Goal: Use online tool/utility: Utilize a website feature to perform a specific function

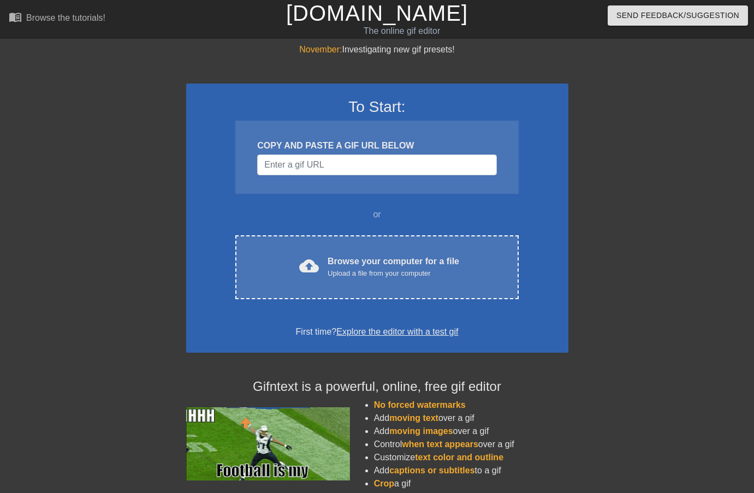
click at [325, 226] on div "To Start: COPY AND PASTE A GIF URL BELOW or cloud_upload Browse your computer f…" at bounding box center [377, 218] width 382 height 269
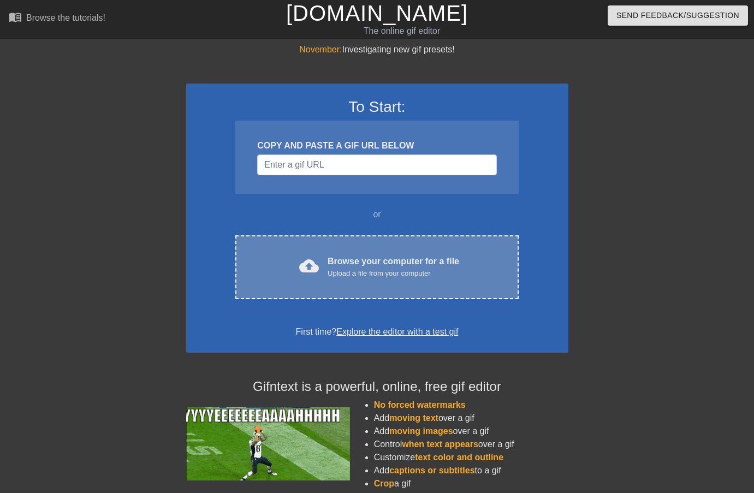
click at [328, 259] on div "Browse your computer for a file Upload a file from your computer" at bounding box center [394, 267] width 132 height 24
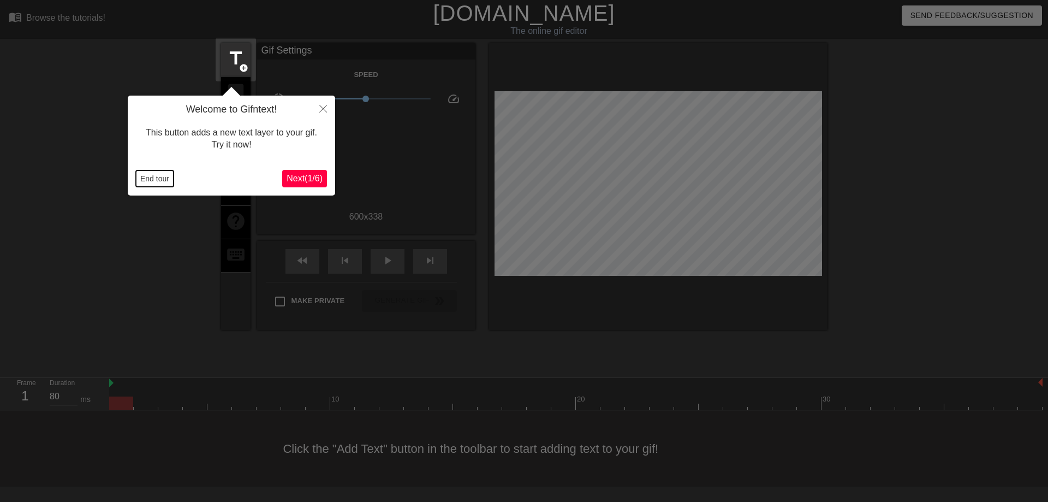
click at [151, 176] on button "End tour" at bounding box center [155, 178] width 38 height 16
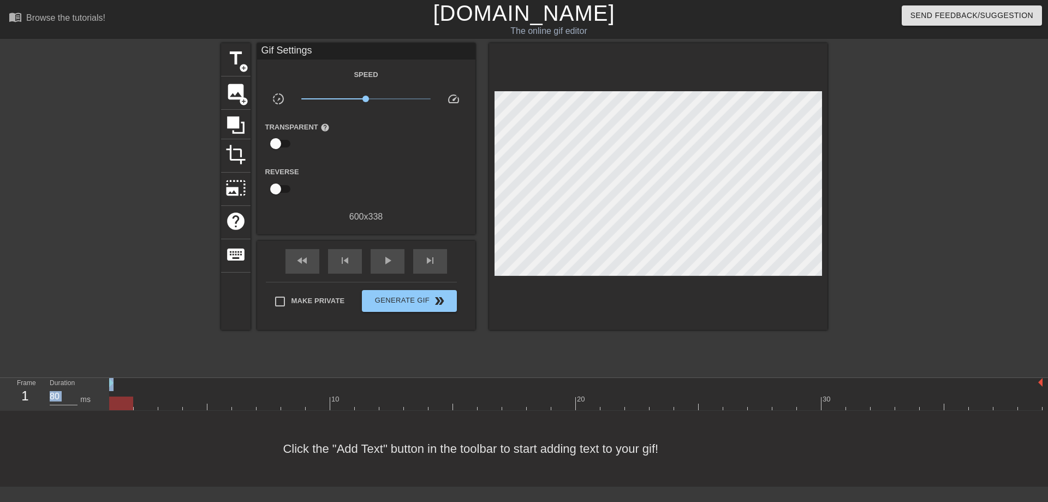
click at [151, 176] on div at bounding box center [126, 207] width 164 height 328
click at [145, 364] on div at bounding box center [126, 207] width 164 height 328
drag, startPoint x: 119, startPoint y: 407, endPoint x: 210, endPoint y: 407, distance: 90.6
click at [210, 407] on div at bounding box center [219, 403] width 24 height 14
click at [238, 97] on div "image add_circle" at bounding box center [235, 92] width 29 height 33
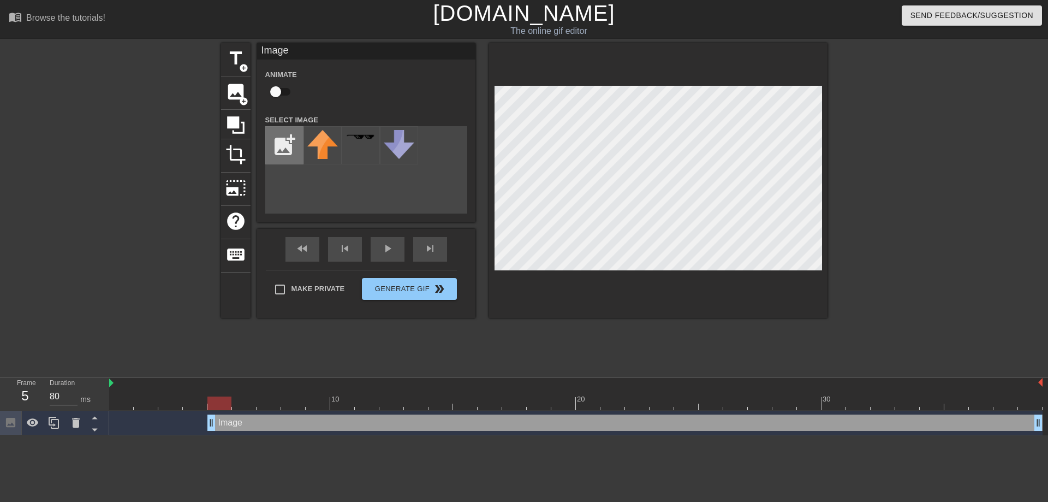
click at [289, 141] on input "file" at bounding box center [284, 145] width 37 height 37
type input "C:\fakepath\Appointments by Type.png"
click at [319, 137] on img at bounding box center [322, 137] width 31 height 4
click at [280, 92] on input "checkbox" at bounding box center [276, 91] width 62 height 21
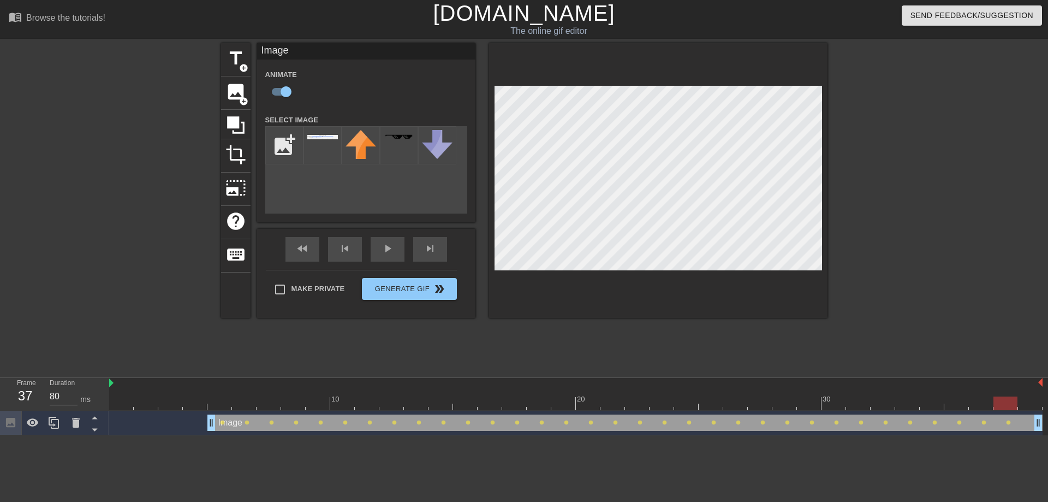
click at [489, 207] on div at bounding box center [658, 180] width 339 height 275
click at [235, 92] on span "image" at bounding box center [236, 91] width 21 height 21
checkbox input "false"
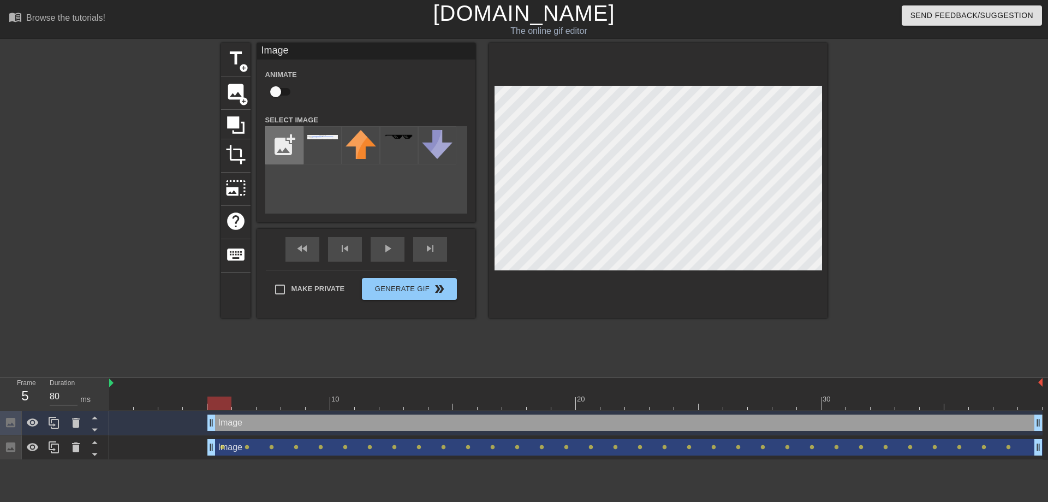
click at [287, 144] on input "file" at bounding box center [284, 145] width 37 height 37
type input "C:\fakepath\Business Analytics - Contact Reasons.png"
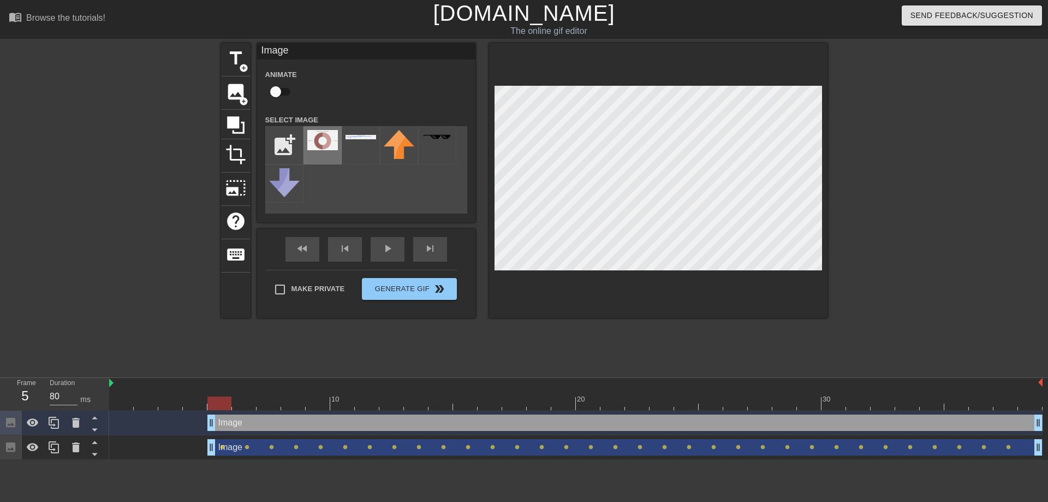
click at [320, 143] on img at bounding box center [322, 140] width 31 height 20
click at [278, 93] on input "checkbox" at bounding box center [276, 91] width 62 height 21
click at [753, 173] on div at bounding box center [658, 180] width 339 height 275
click at [753, 182] on div "title add_circle image add_circle crop photo_size_select_large help keyboard Im…" at bounding box center [524, 207] width 1048 height 328
click at [753, 214] on div "title add_circle image add_circle crop photo_size_select_large help keyboard Im…" at bounding box center [524, 207] width 1048 height 328
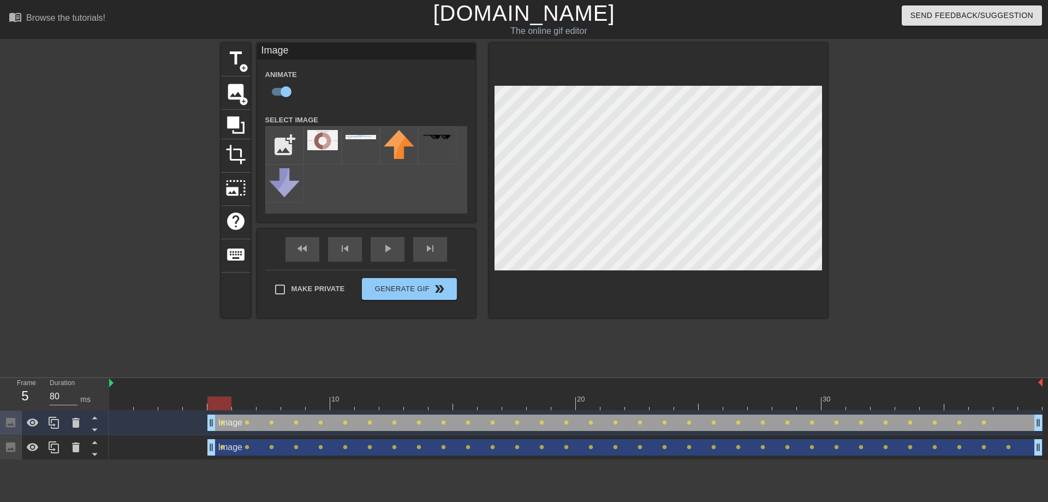
drag, startPoint x: 1005, startPoint y: 401, endPoint x: 217, endPoint y: 397, distance: 787.4
click at [217, 397] on div at bounding box center [219, 403] width 24 height 14
click at [233, 96] on span "image" at bounding box center [236, 91] width 21 height 21
checkbox input "false"
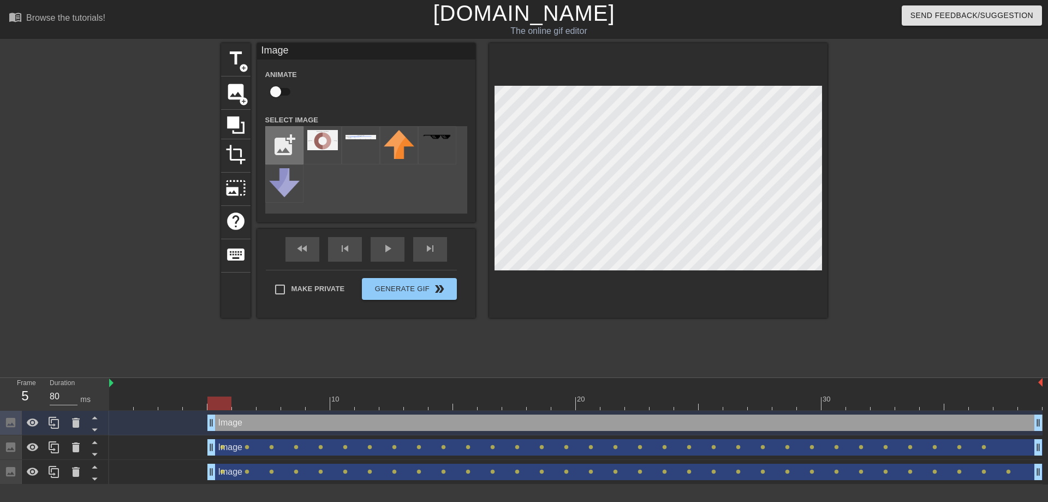
click at [289, 140] on input "file" at bounding box center [284, 145] width 37 height 37
type input "C:\fakepath\Daily Task per CW (end of week).png"
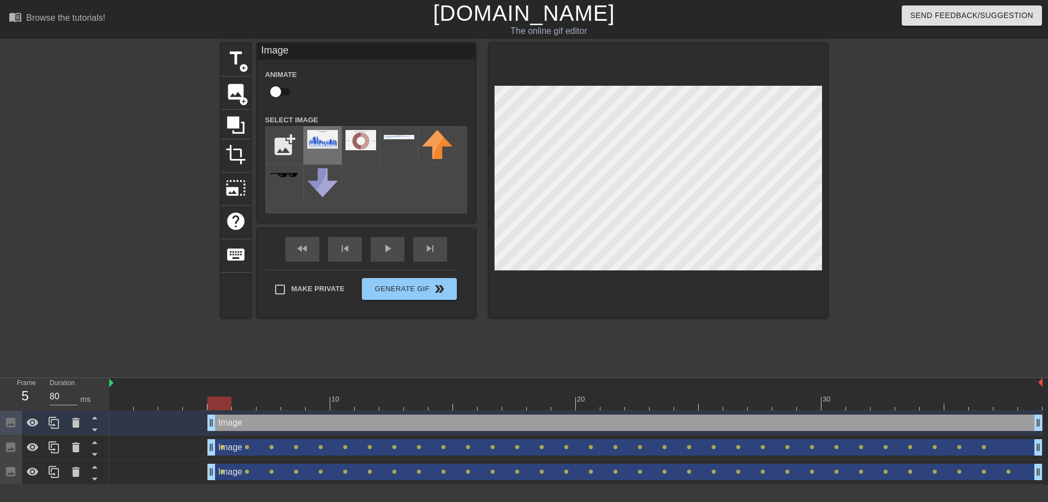
click at [321, 144] on img at bounding box center [322, 139] width 31 height 19
click at [278, 91] on input "checkbox" at bounding box center [276, 91] width 62 height 21
checkbox input "true"
click at [377, 249] on div "play_arrow" at bounding box center [388, 249] width 34 height 25
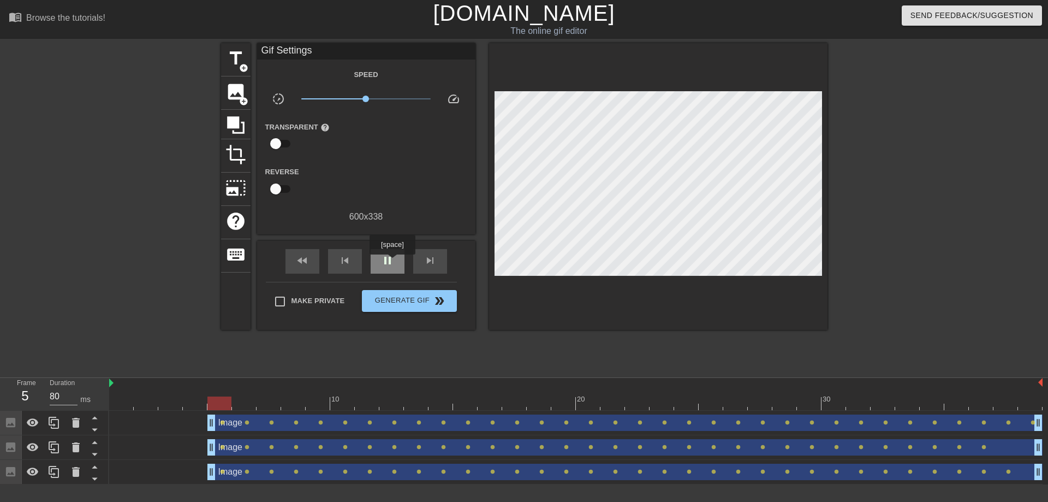
click at [394, 262] on span "pause" at bounding box center [387, 260] width 13 height 13
drag, startPoint x: 245, startPoint y: 404, endPoint x: 226, endPoint y: 404, distance: 19.1
click at [226, 404] on div at bounding box center [219, 403] width 24 height 14
click at [233, 98] on span "image" at bounding box center [236, 91] width 21 height 21
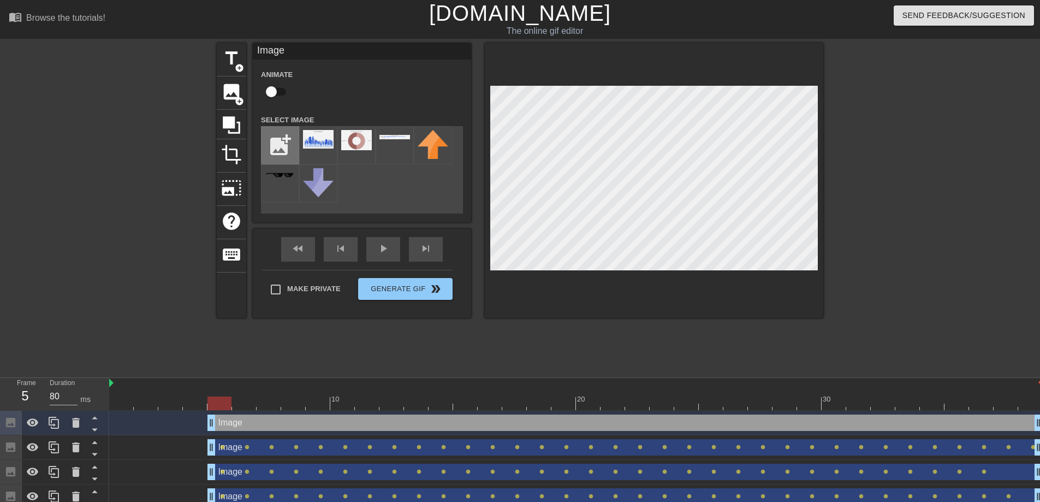
click at [281, 145] on input "file" at bounding box center [280, 145] width 37 height 37
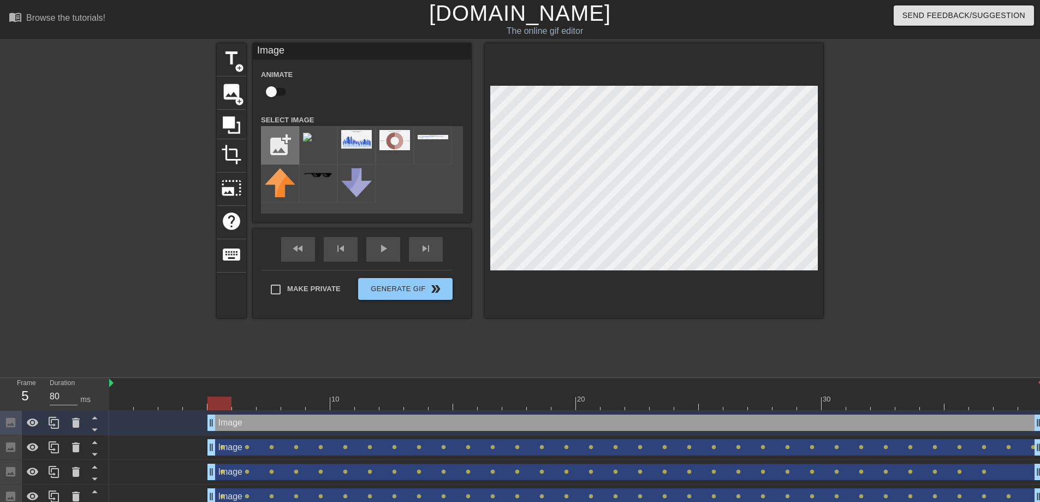
click at [281, 143] on input "file" at bounding box center [280, 145] width 37 height 37
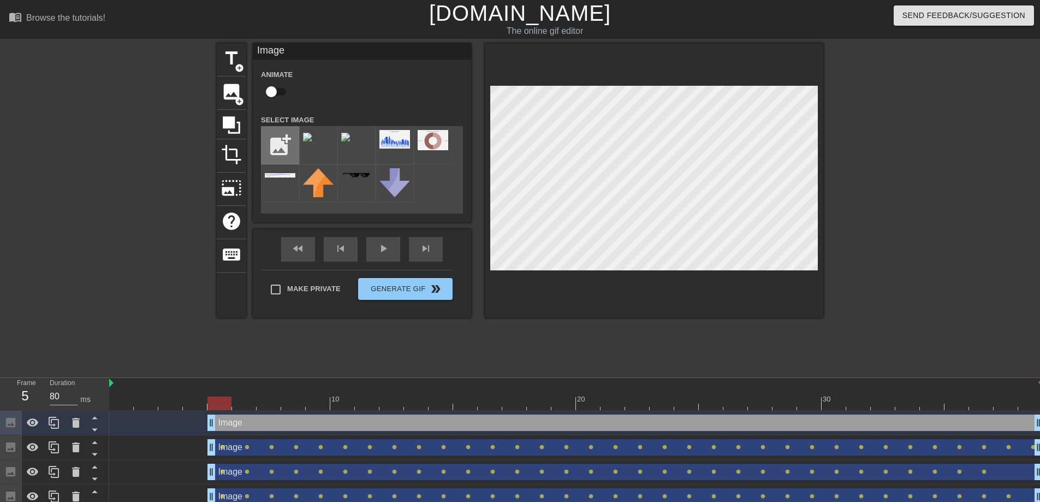
click at [285, 141] on input "file" at bounding box center [280, 145] width 37 height 37
type input "C:\fakepath\Tickets - Contact Reasons.png"
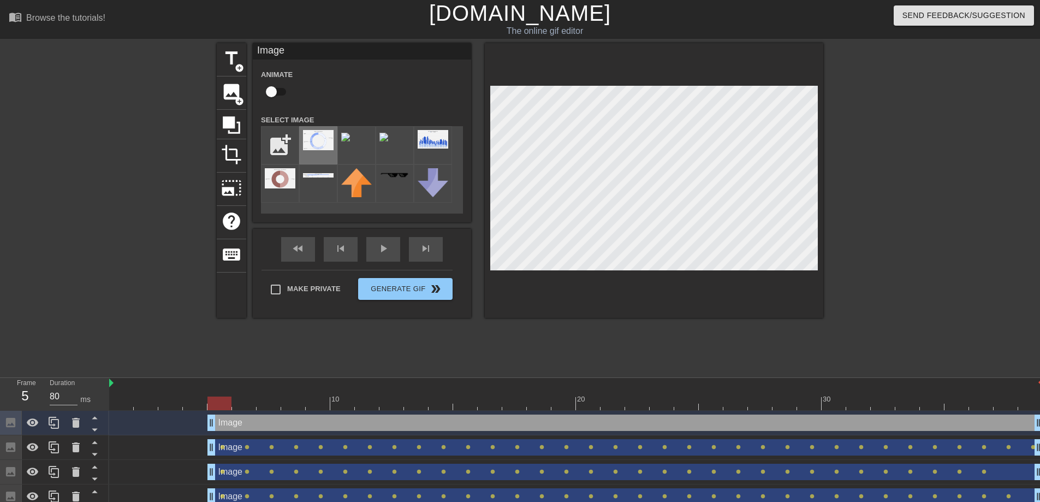
click at [322, 141] on img at bounding box center [318, 140] width 31 height 20
drag, startPoint x: 277, startPoint y: 88, endPoint x: 312, endPoint y: 97, distance: 36.4
click at [277, 88] on input "checkbox" at bounding box center [271, 91] width 62 height 21
checkbox input "true"
click at [753, 144] on div "title add_circle image add_circle crop photo_size_select_large help keyboard Im…" at bounding box center [520, 207] width 1040 height 328
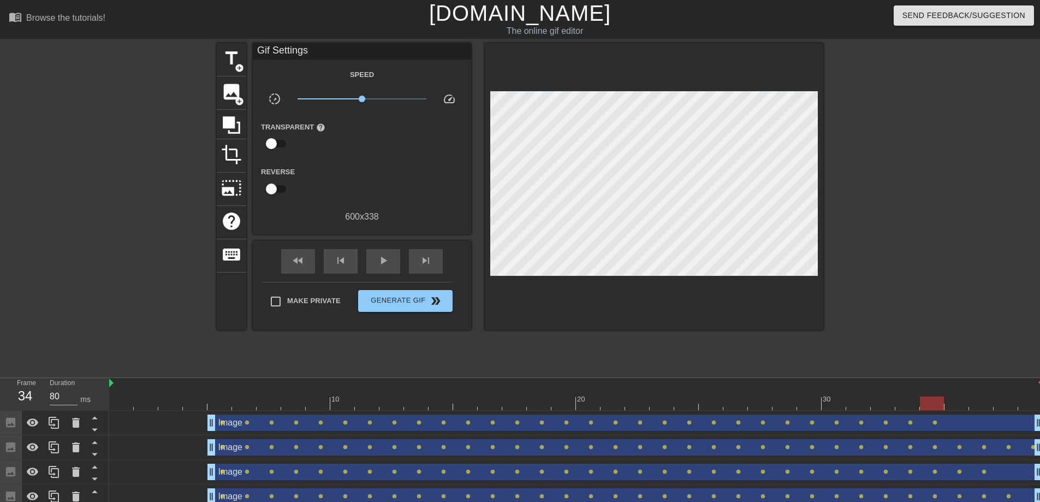
drag, startPoint x: 822, startPoint y: 144, endPoint x: 834, endPoint y: 147, distance: 12.5
click at [753, 148] on div "title add_circle image add_circle crop photo_size_select_large help keyboard Gi…" at bounding box center [520, 207] width 1040 height 328
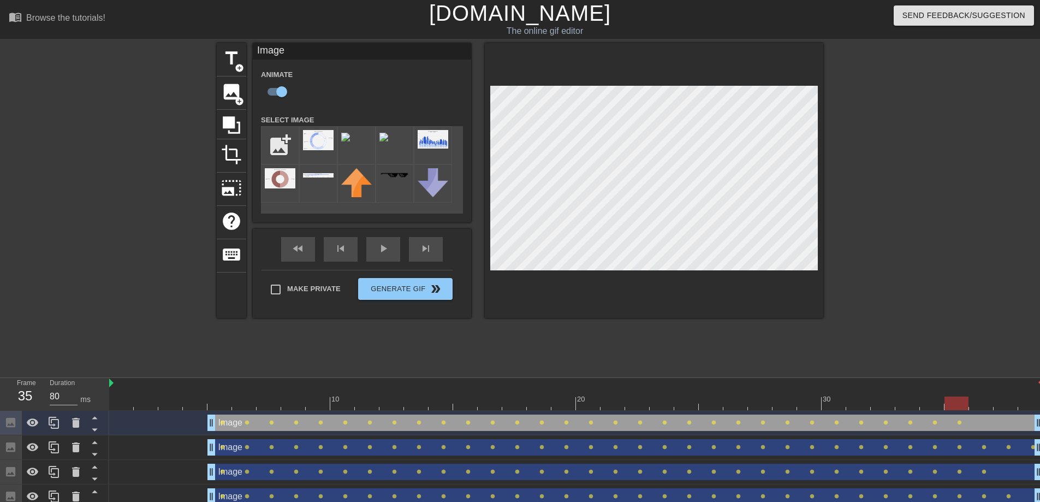
click at [753, 150] on div at bounding box center [654, 180] width 339 height 275
click at [753, 158] on div at bounding box center [654, 180] width 339 height 275
click at [373, 247] on div "fast_rewind skip_previous play_arrow skip_next" at bounding box center [362, 249] width 178 height 41
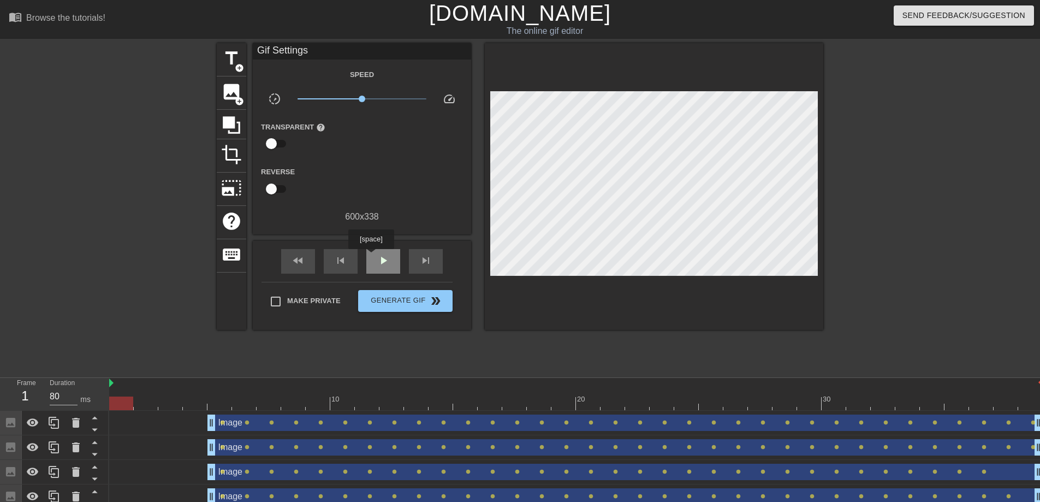
click at [373, 257] on div "play_arrow" at bounding box center [383, 261] width 34 height 25
click at [378, 266] on span "pause" at bounding box center [383, 260] width 13 height 13
drag, startPoint x: 290, startPoint y: 403, endPoint x: 225, endPoint y: 400, distance: 65.1
click at [225, 400] on div at bounding box center [219, 403] width 24 height 14
click at [230, 61] on span "title" at bounding box center [231, 58] width 21 height 21
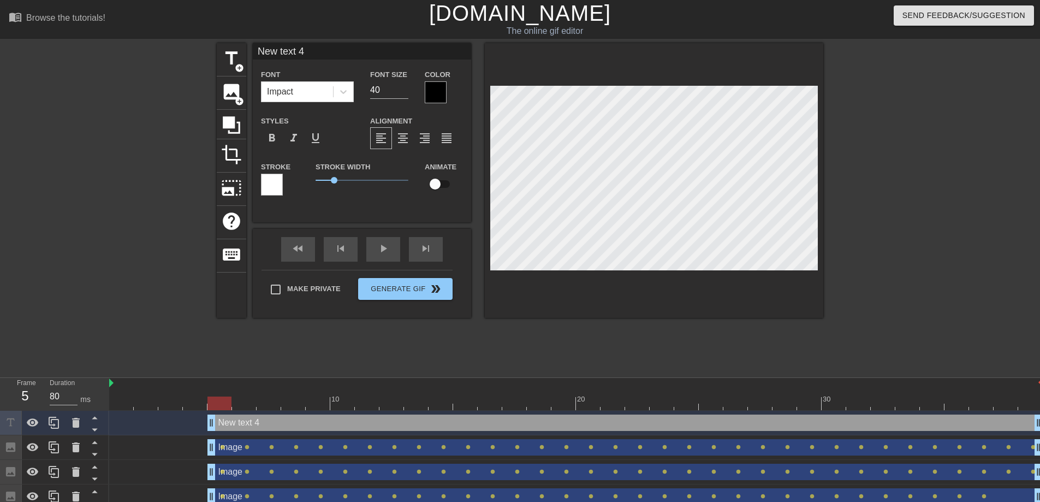
scroll to position [2, 2]
type input "T"
type textarea "T"
type input "TI"
type textarea "TI"
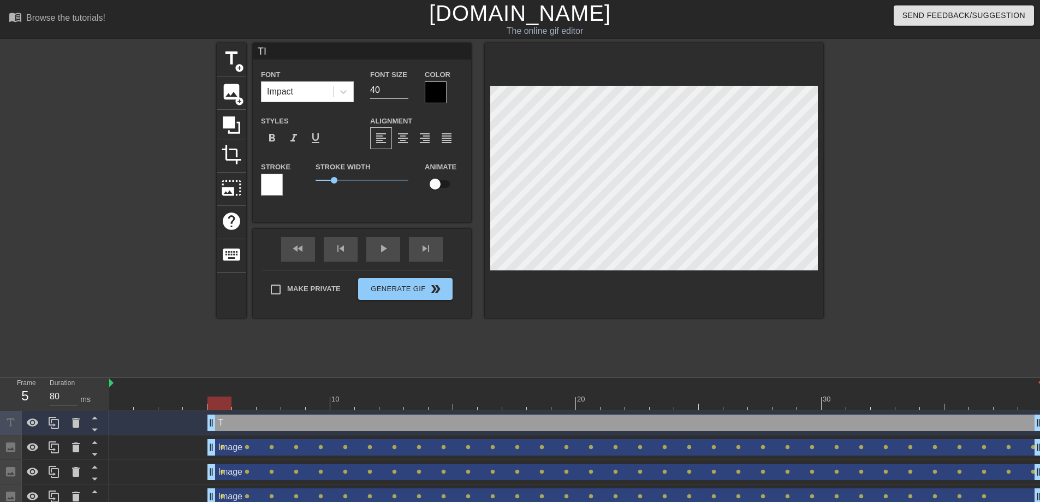
type input "[PERSON_NAME]"
type textarea "[PERSON_NAME]"
type input "TIME"
type textarea "TIME"
type input "TIME"
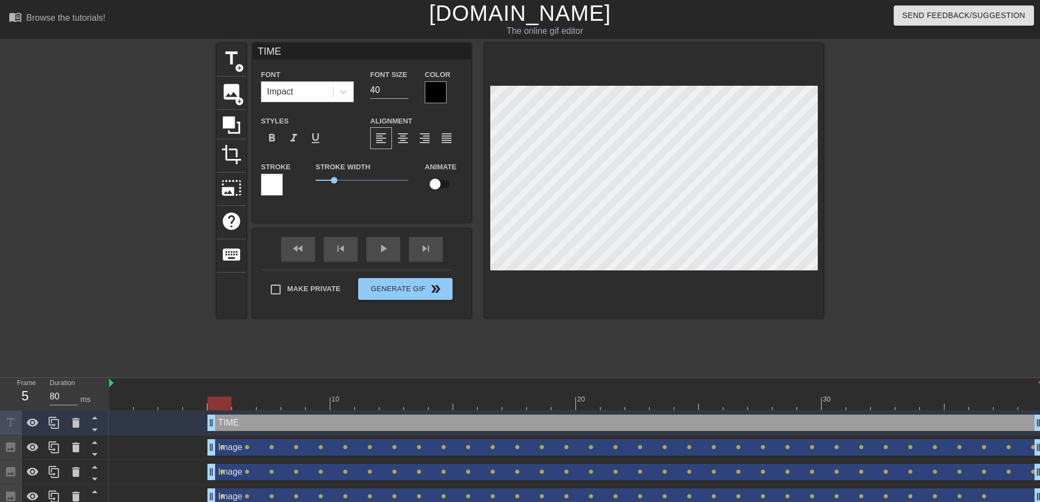
type textarea "TIME F"
type input "TIME F"
type textarea "TIME FO"
type input "TIME FOR"
type textarea "TIME FOR"
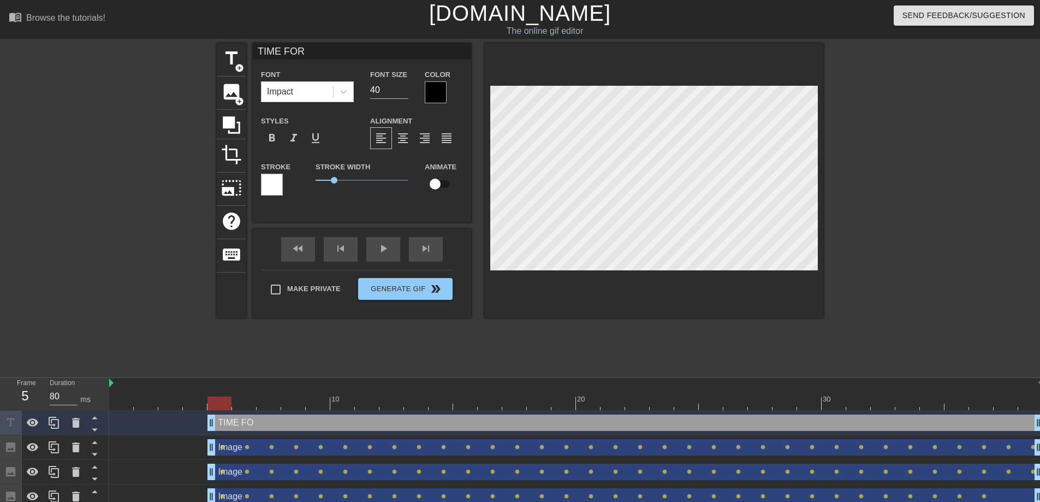
type input "TIME FOR"
type textarea "TIME FOR"
type input "TIME FOR C"
type textarea "TIME FOR C"
type input "TIME FOR CH"
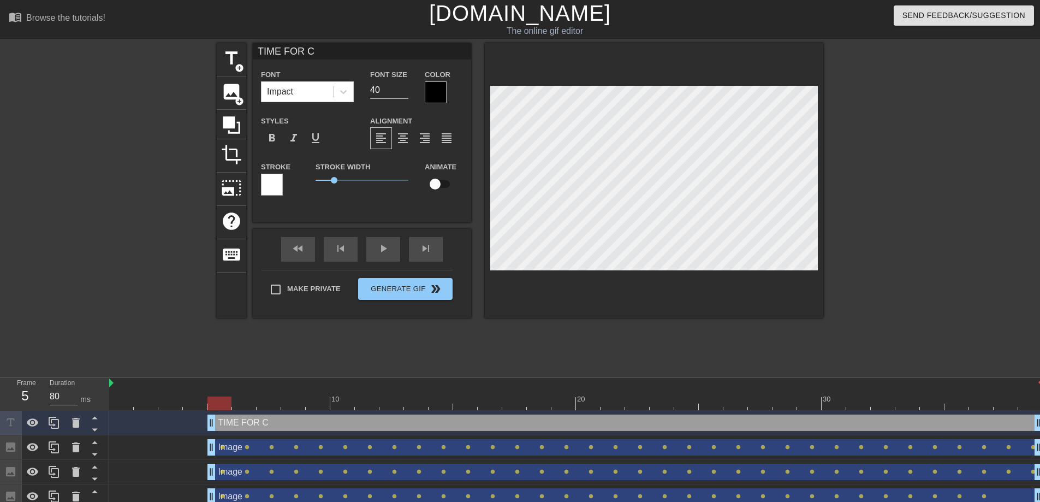
type textarea "TIME FOR CH"
type input "TIME FOR CHA"
type textarea "TIME FOR CHA"
type input "TIME FOR CHAR"
type textarea "TIME FOR CHAR"
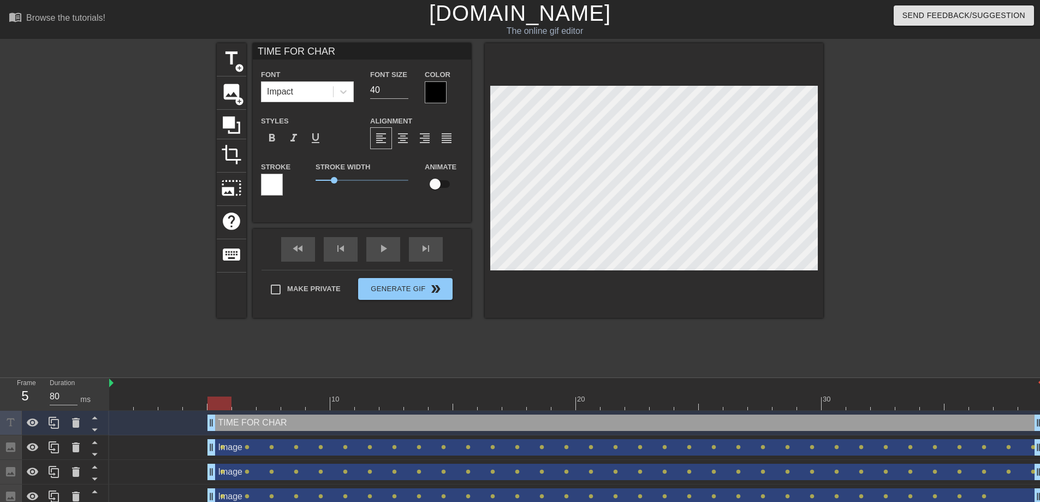
type input "TIME FOR CHART"
type textarea "TIME FOR CHART"
type input "TIME FOR CHARTS"
type textarea "TIME FOR CHARTS"
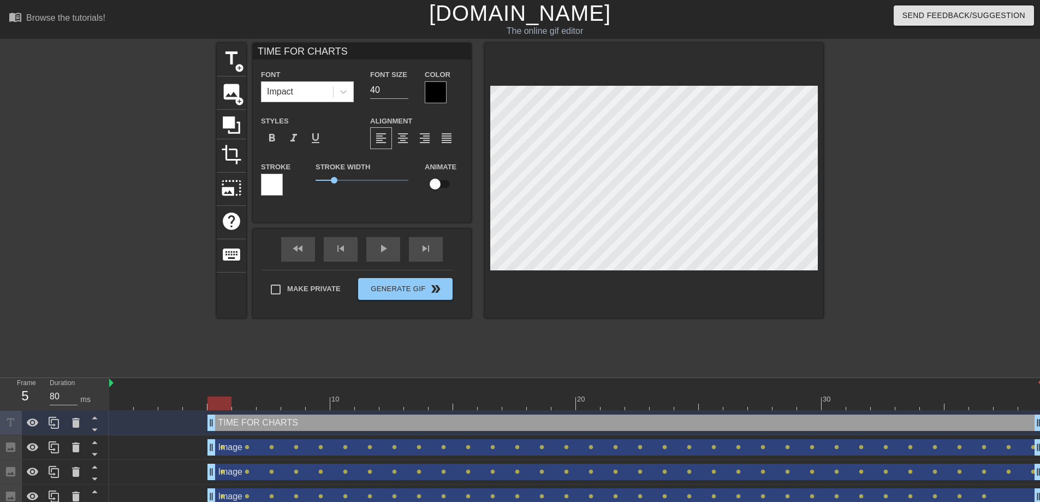
type input "TIME FOR CHARTS!"
type textarea "TIME FOR CHARTS!"
click at [281, 184] on div at bounding box center [272, 185] width 22 height 22
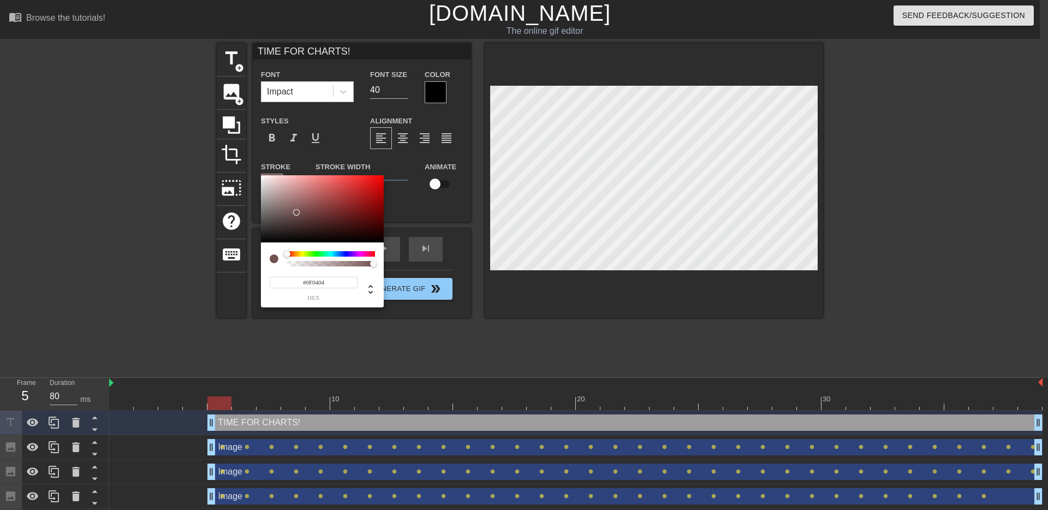
type input "#000000"
drag, startPoint x: 308, startPoint y: 218, endPoint x: 438, endPoint y: 248, distance: 133.3
click at [438, 248] on div "#000000 hex" at bounding box center [524, 255] width 1048 height 510
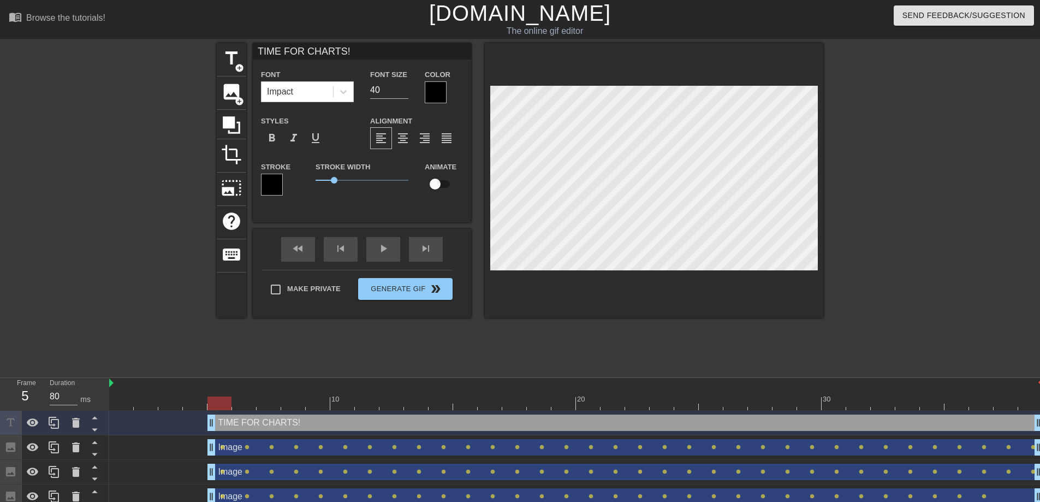
click at [439, 93] on div at bounding box center [436, 92] width 22 height 22
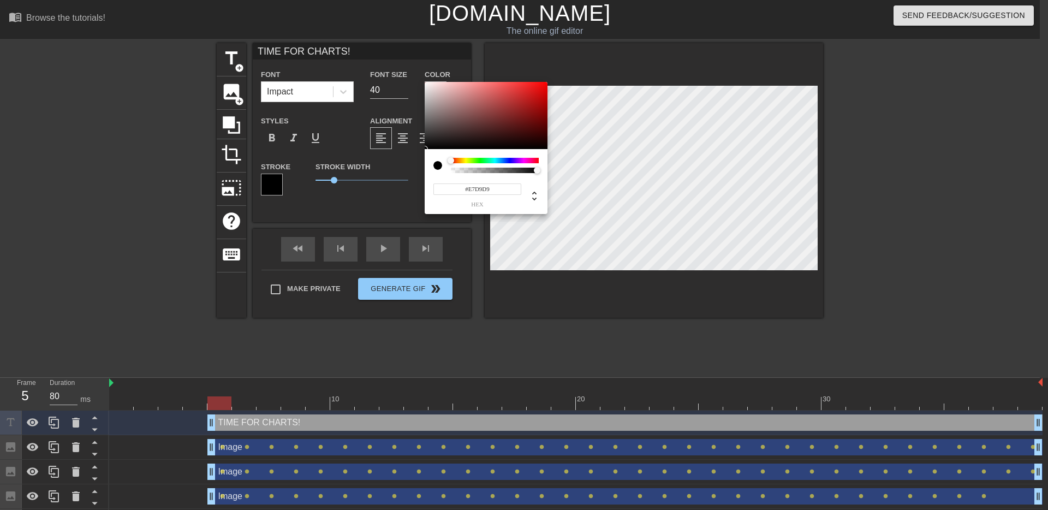
type input "#FFFFFF"
drag, startPoint x: 441, startPoint y: 96, endPoint x: 416, endPoint y: 71, distance: 35.5
click at [416, 71] on div "#FFFFFF hex" at bounding box center [524, 255] width 1048 height 510
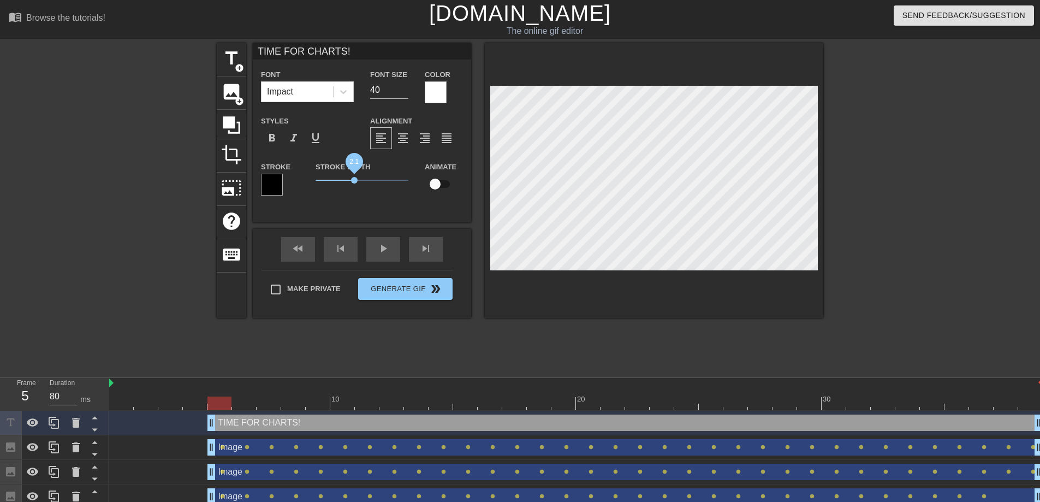
drag, startPoint x: 333, startPoint y: 179, endPoint x: 361, endPoint y: 178, distance: 28.4
click at [358, 178] on span "2.1" at bounding box center [354, 180] width 7 height 7
drag, startPoint x: 220, startPoint y: 403, endPoint x: 791, endPoint y: 426, distance: 571.6
click at [753, 426] on div "10 20 30 TIME FOR CHARTS! drag_handle drag_handle Image drag_handle drag_handle…" at bounding box center [574, 456] width 931 height 156
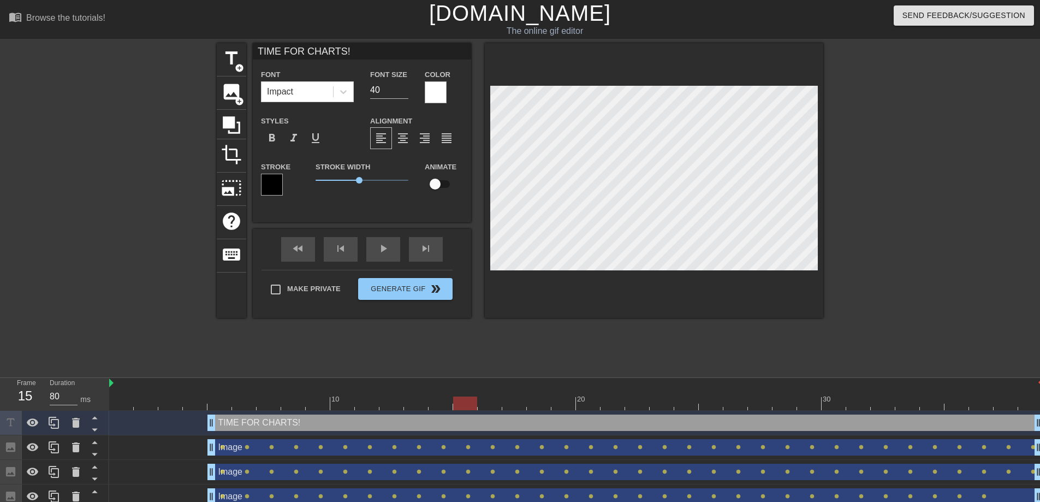
drag, startPoint x: 780, startPoint y: 405, endPoint x: 458, endPoint y: 398, distance: 322.8
click at [458, 398] on div at bounding box center [465, 403] width 24 height 14
click at [441, 181] on input "checkbox" at bounding box center [435, 184] width 62 height 21
checkbox input "true"
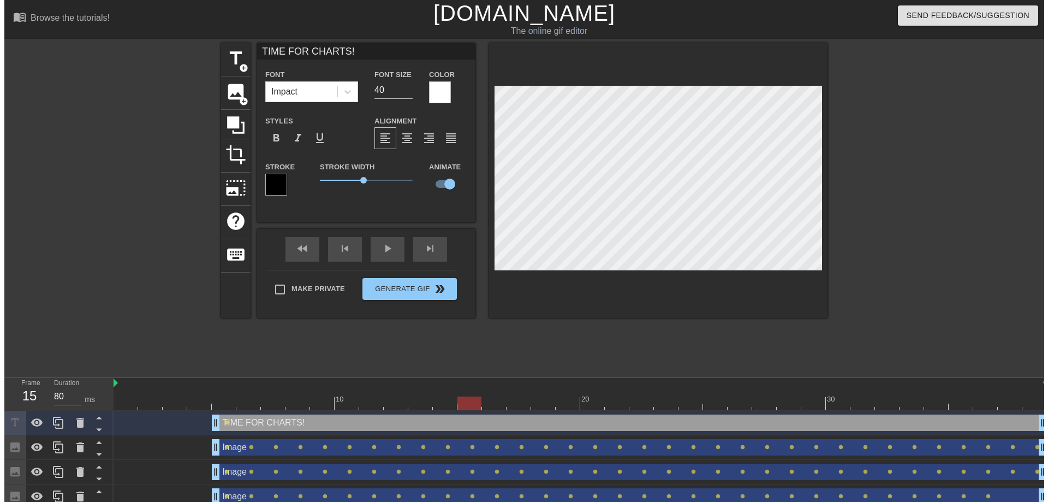
scroll to position [2, 3]
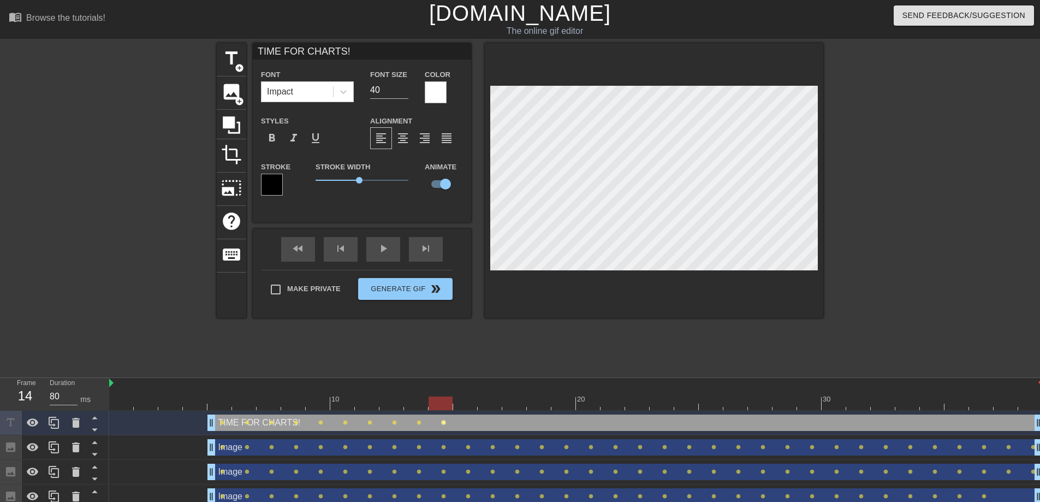
click at [443, 420] on span "lens" at bounding box center [443, 422] width 5 height 5
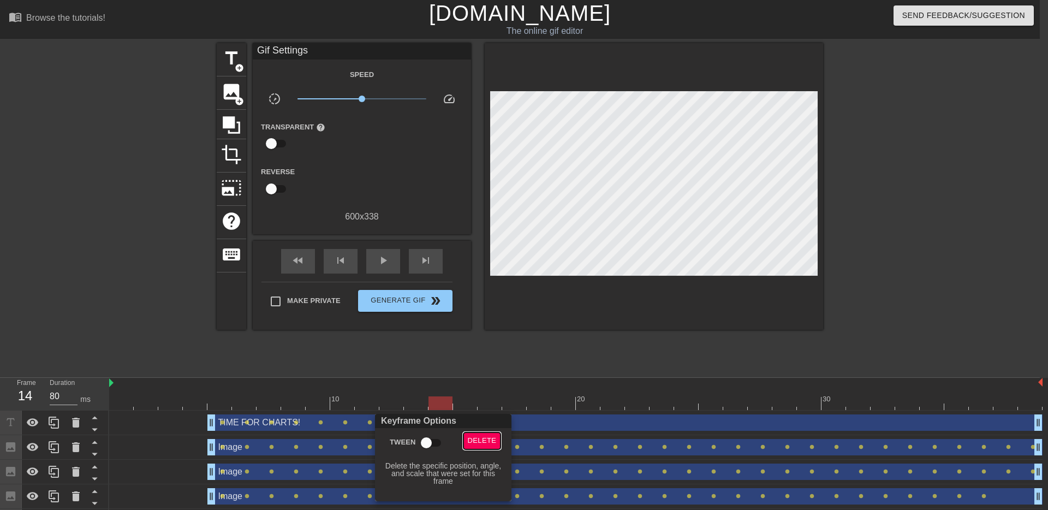
click at [478, 443] on span "Delete" at bounding box center [482, 441] width 29 height 13
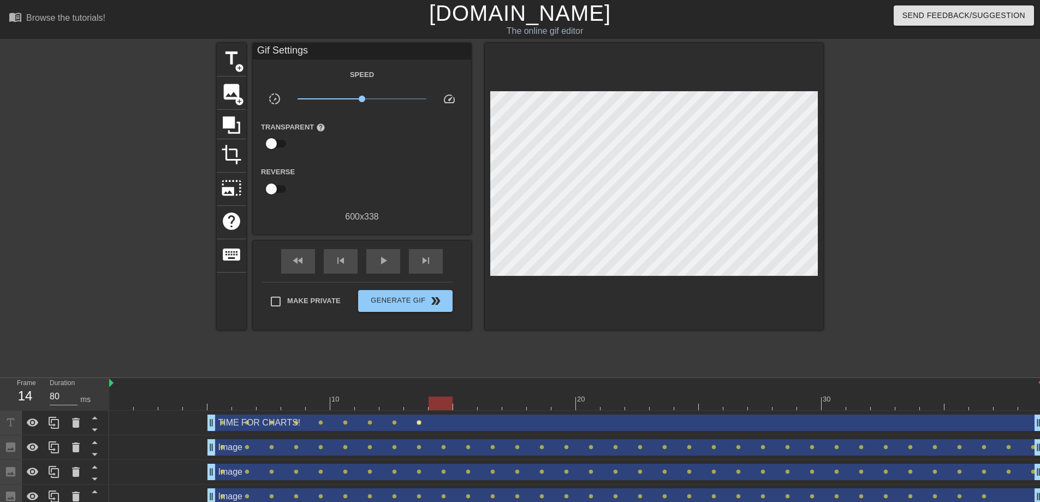
click at [419, 423] on span "lens" at bounding box center [419, 422] width 5 height 5
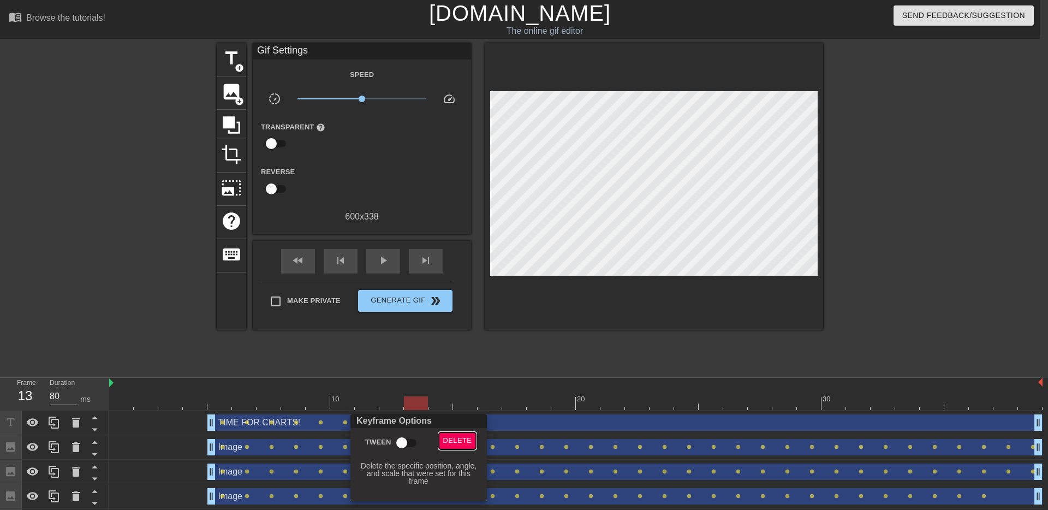
drag, startPoint x: 460, startPoint y: 441, endPoint x: 433, endPoint y: 435, distance: 27.4
click at [459, 441] on span "Delete" at bounding box center [457, 441] width 29 height 13
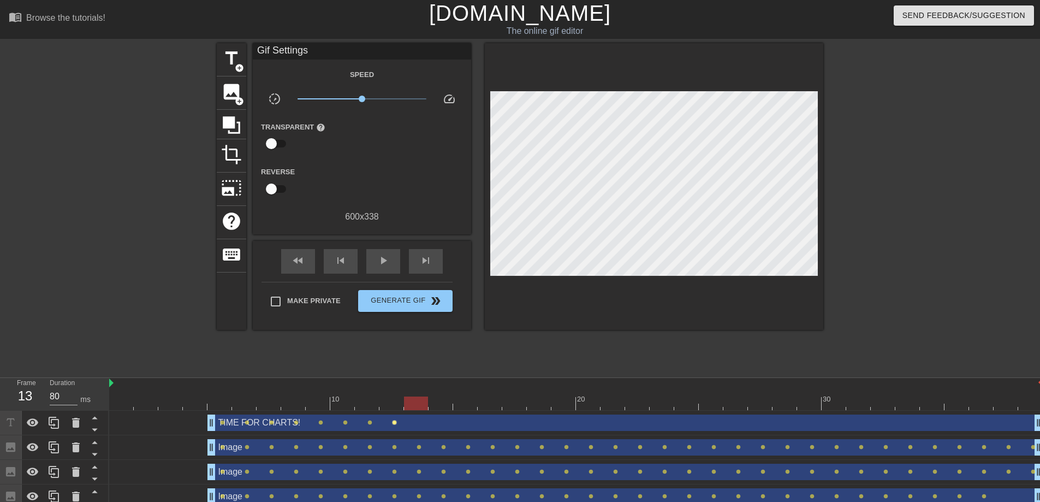
click at [394, 421] on span "lens" at bounding box center [394, 422] width 5 height 5
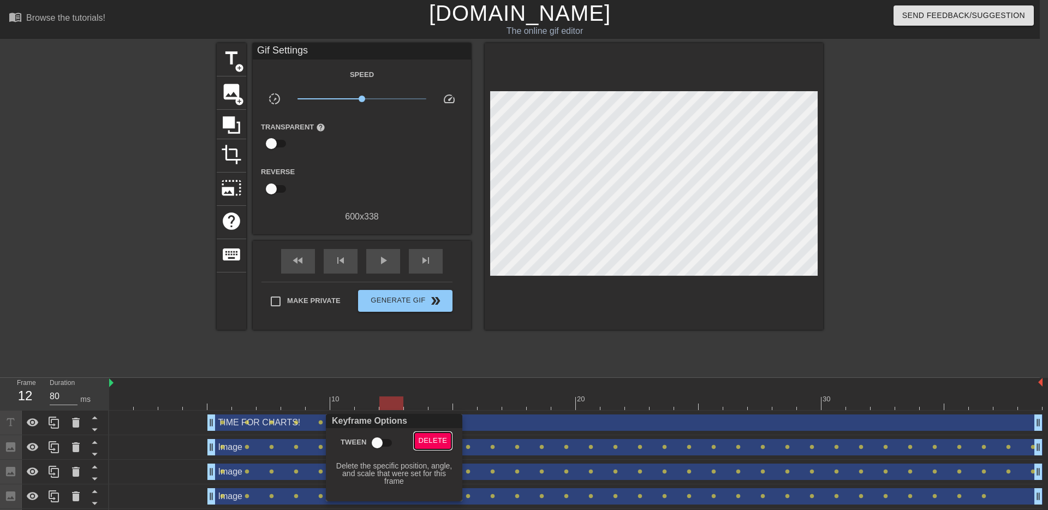
click at [442, 438] on span "Delete" at bounding box center [433, 441] width 29 height 13
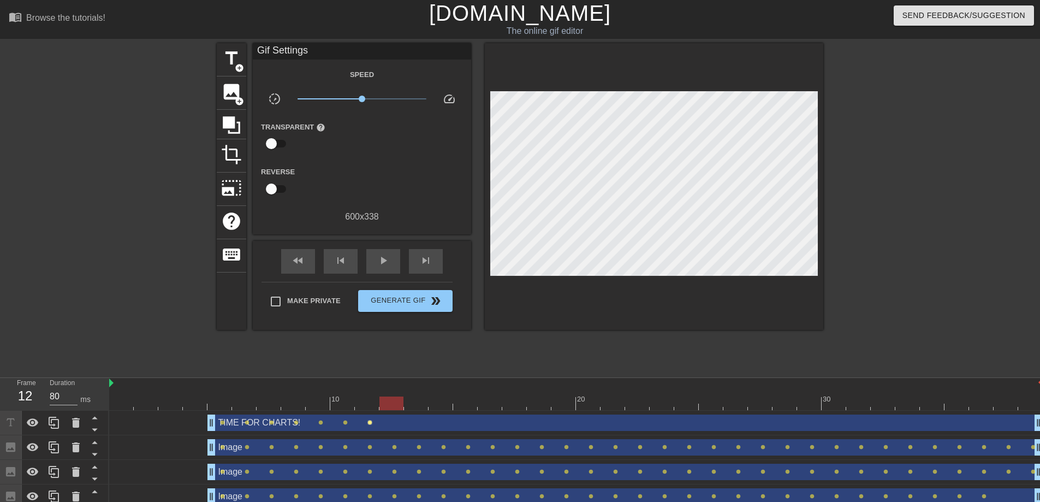
click at [370, 424] on span "lens" at bounding box center [369, 422] width 5 height 5
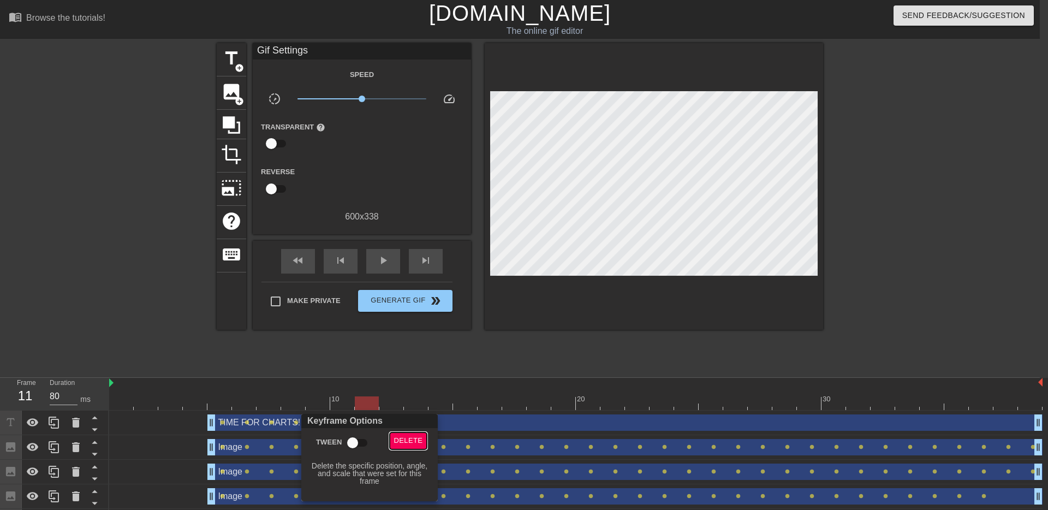
drag, startPoint x: 418, startPoint y: 441, endPoint x: 410, endPoint y: 438, distance: 9.0
click at [418, 441] on span "Delete" at bounding box center [408, 441] width 29 height 13
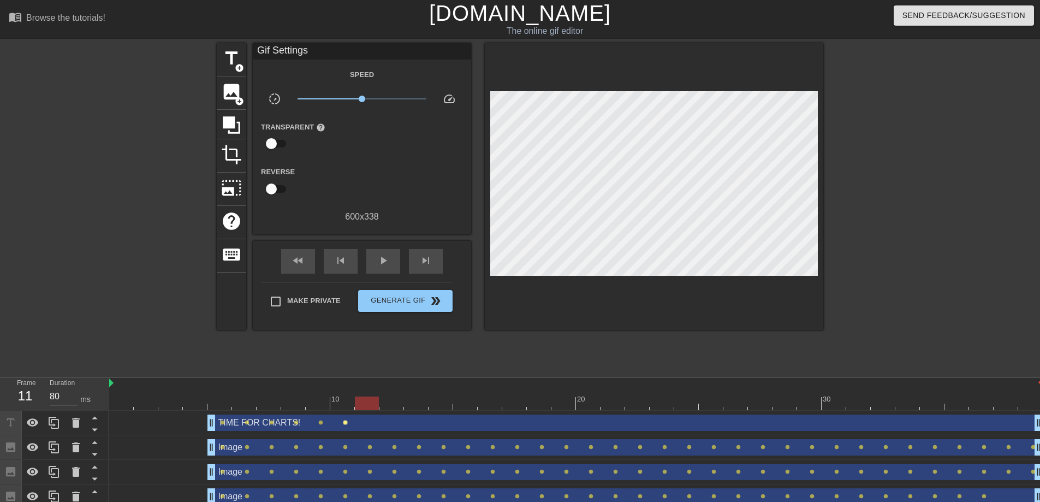
click at [347, 423] on span "lens" at bounding box center [345, 422] width 5 height 5
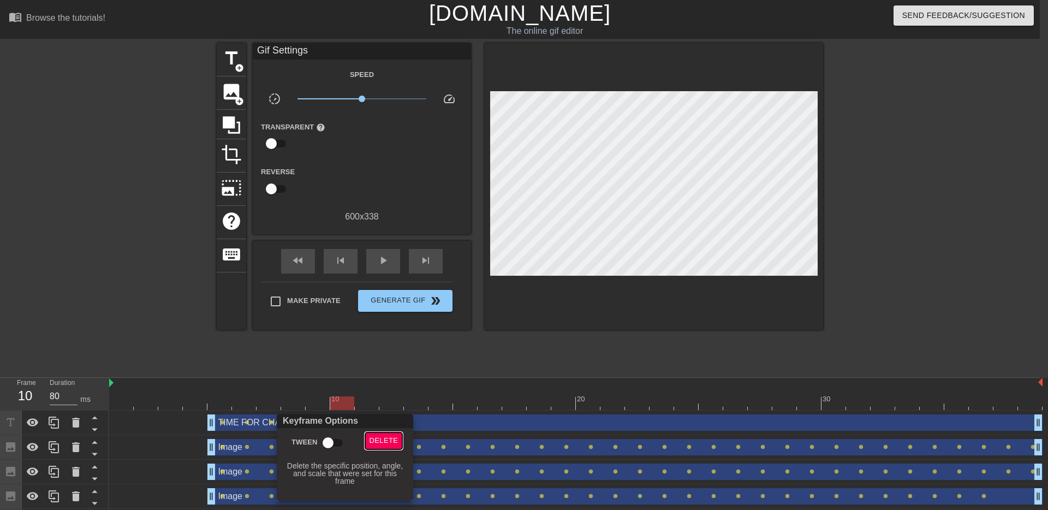
click at [393, 443] on span "Delete" at bounding box center [384, 441] width 29 height 13
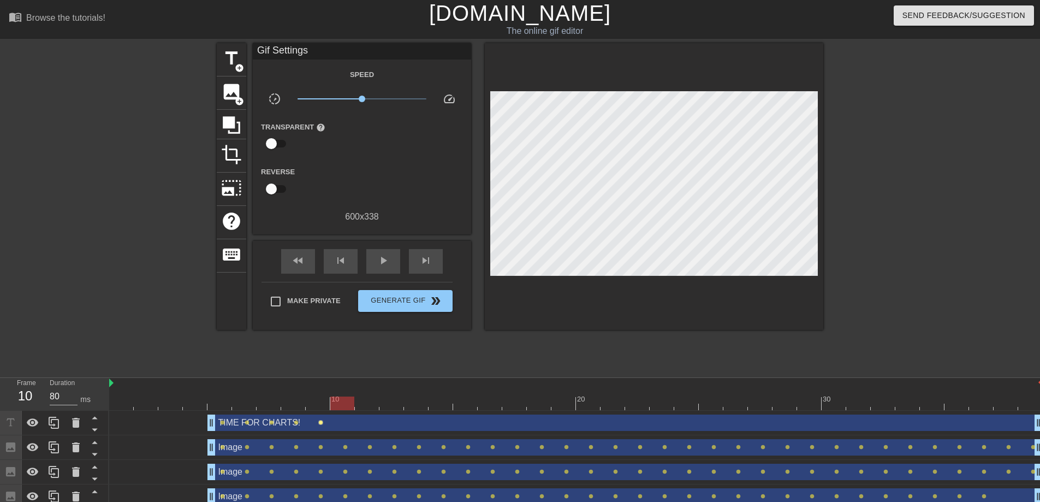
click at [320, 423] on span "lens" at bounding box center [320, 422] width 5 height 5
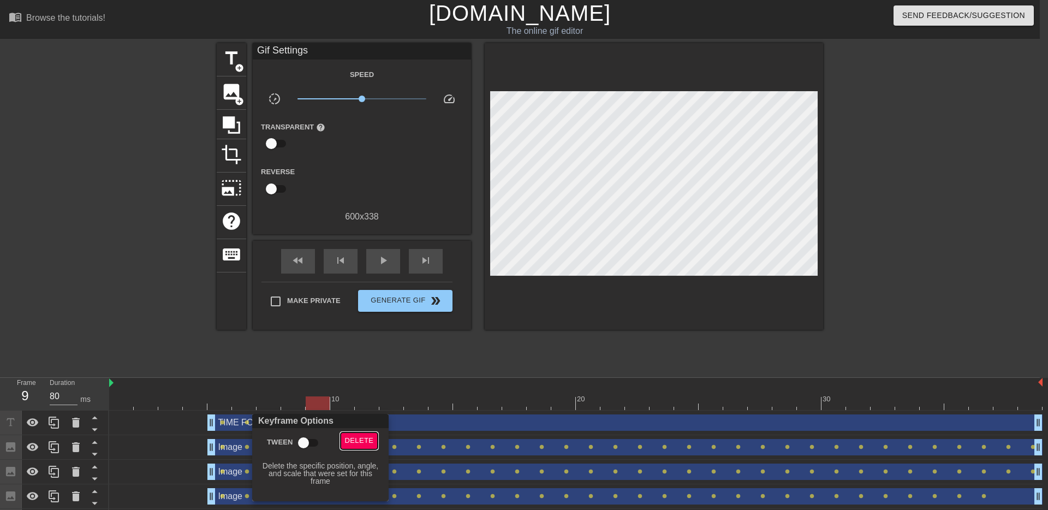
click at [364, 443] on span "Delete" at bounding box center [359, 441] width 29 height 13
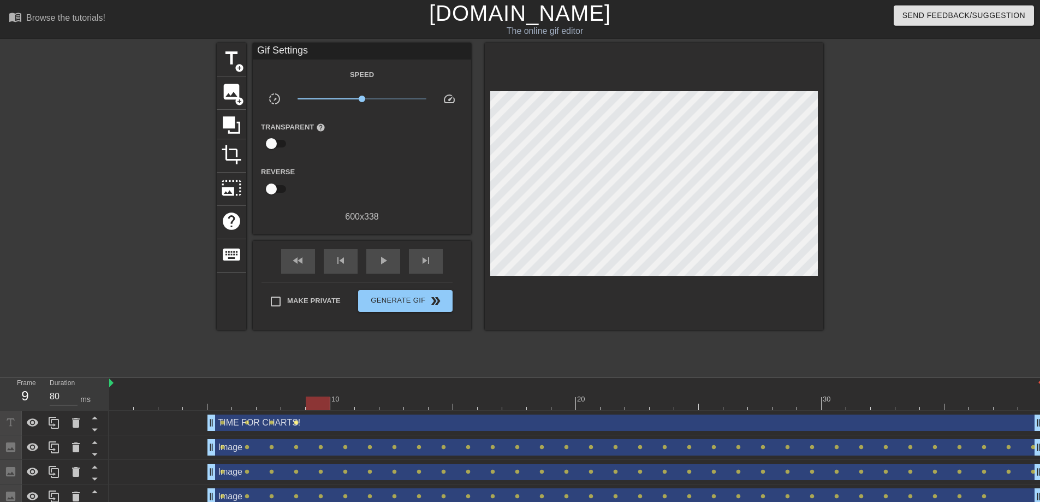
click at [295, 423] on span "lens" at bounding box center [296, 422] width 5 height 5
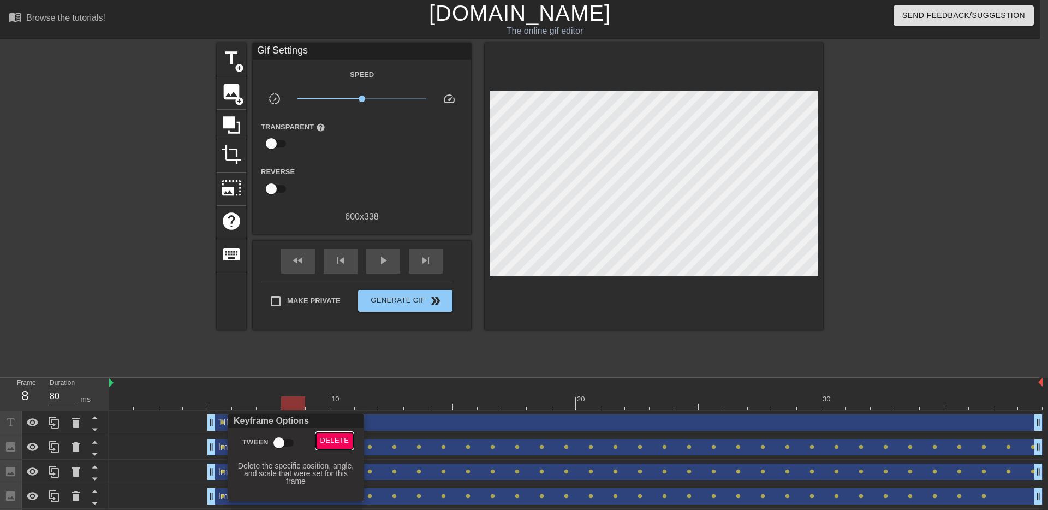
drag, startPoint x: 328, startPoint y: 441, endPoint x: 298, endPoint y: 434, distance: 31.4
click at [328, 441] on span "Delete" at bounding box center [335, 441] width 29 height 13
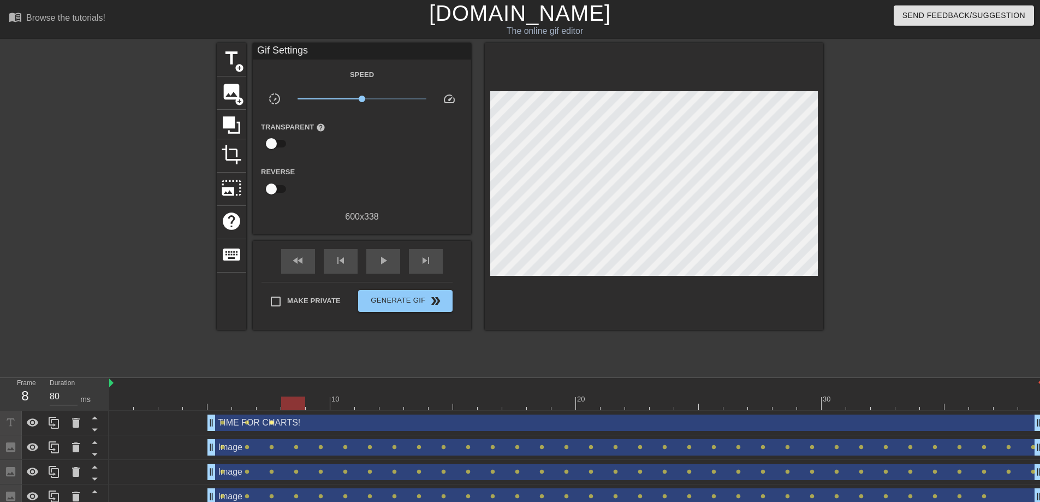
click at [272, 422] on span "lens" at bounding box center [271, 422] width 5 height 5
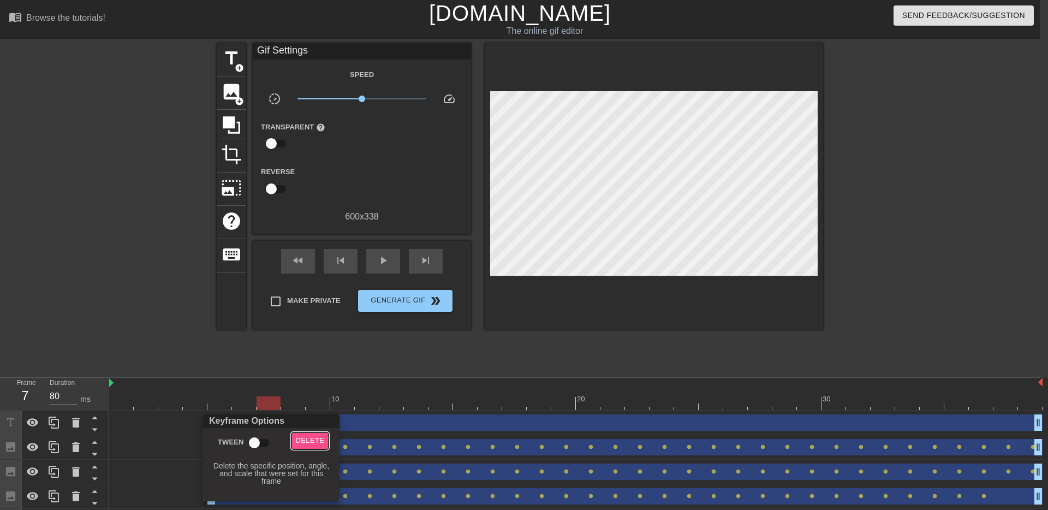
click at [310, 442] on span "Delete" at bounding box center [310, 441] width 29 height 13
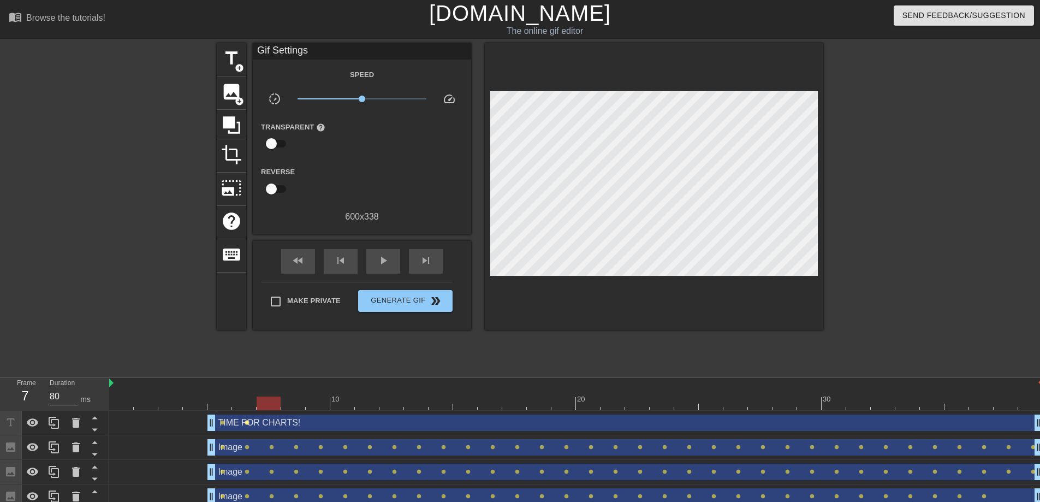
click at [246, 422] on span "lens" at bounding box center [247, 422] width 5 height 5
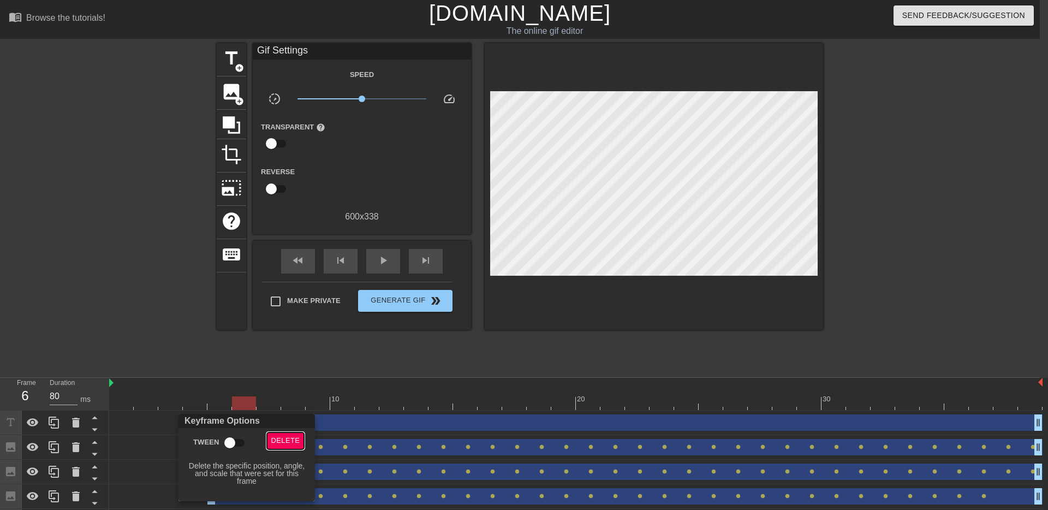
click at [290, 441] on span "Delete" at bounding box center [285, 441] width 29 height 13
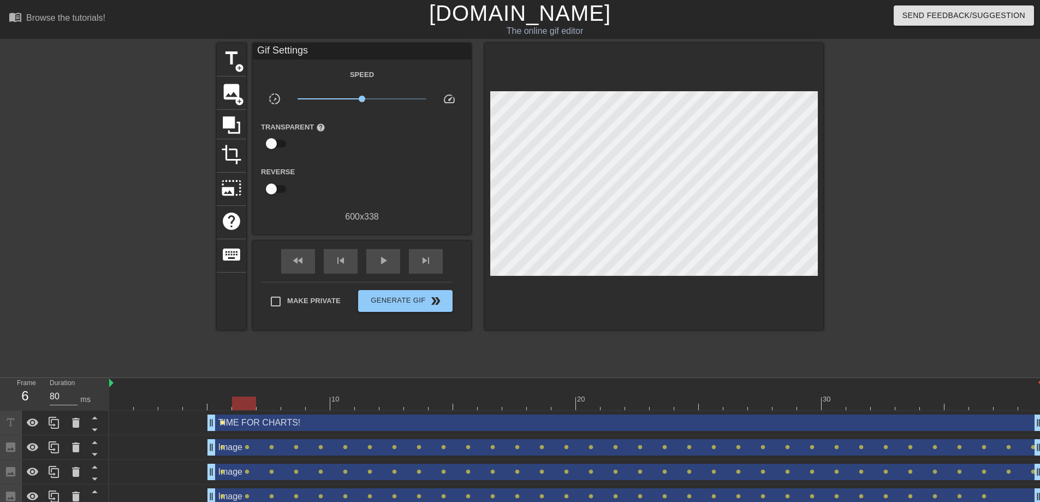
click at [221, 422] on span "lens" at bounding box center [222, 422] width 5 height 5
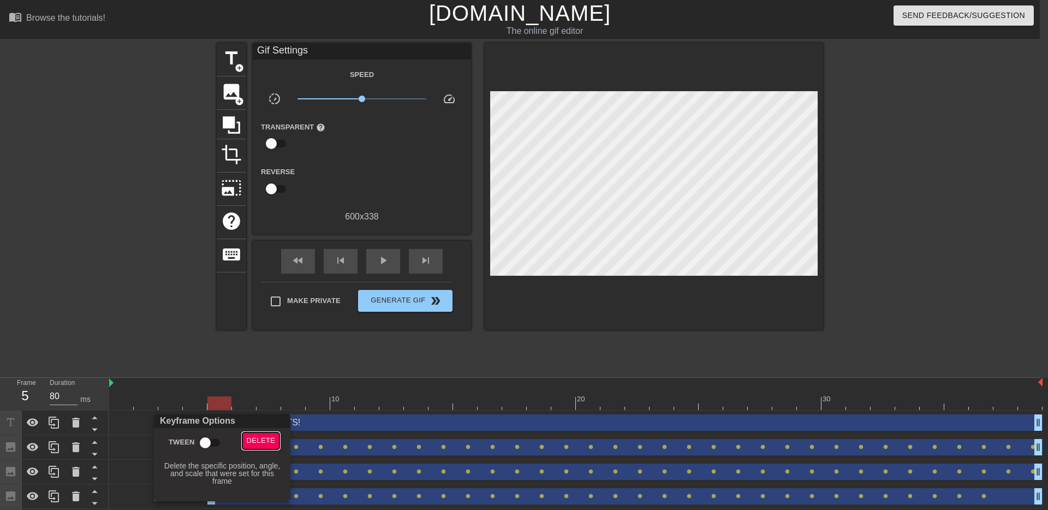
click at [248, 436] on span "Delete" at bounding box center [261, 441] width 29 height 13
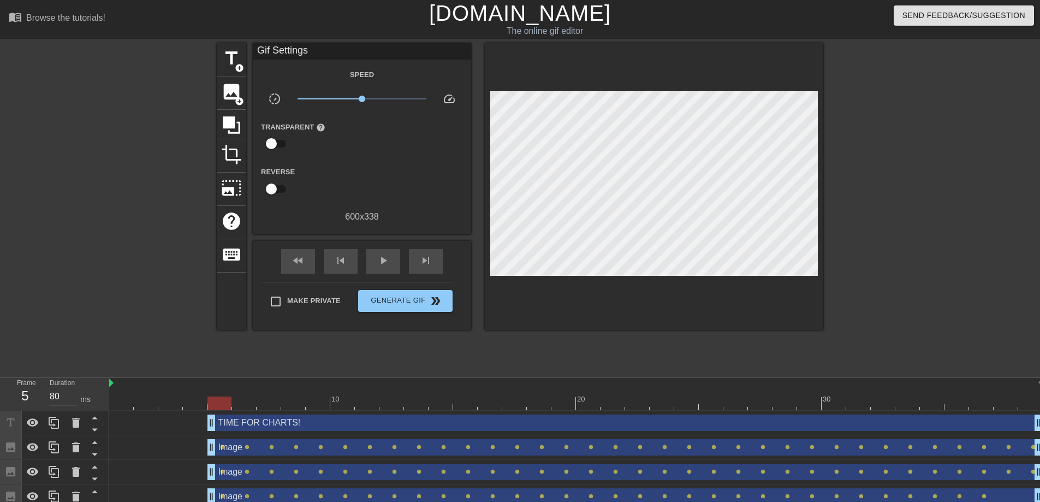
click at [245, 422] on div "TIME FOR CHARTS! drag_handle drag_handle" at bounding box center [624, 422] width 835 height 16
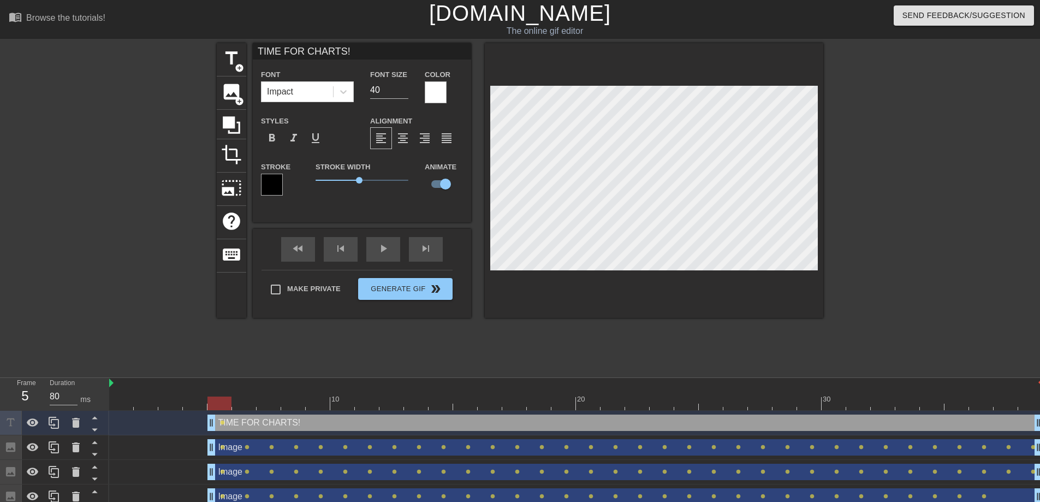
click at [643, 271] on div at bounding box center [654, 180] width 339 height 275
click at [372, 246] on div "fast_rewind skip_previous play_arrow skip_next" at bounding box center [362, 249] width 178 height 41
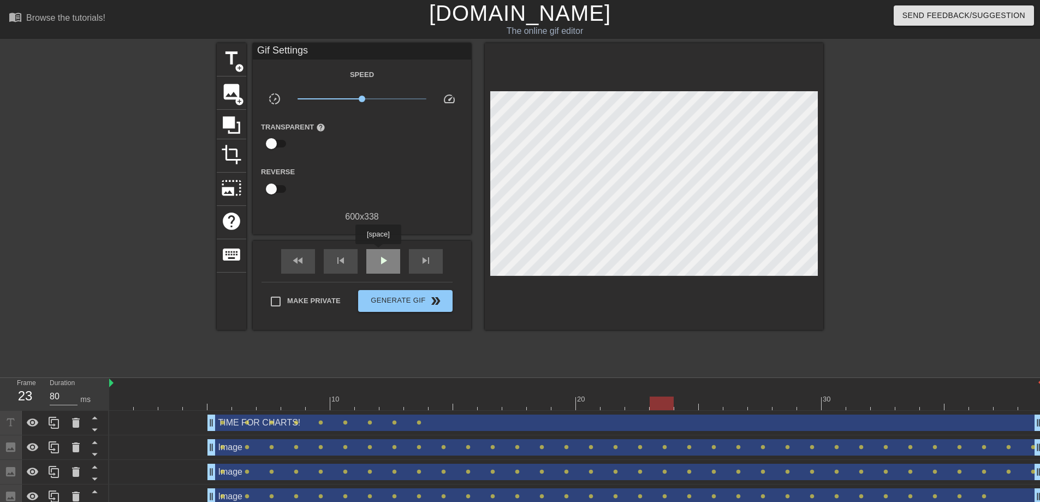
click at [379, 254] on span "play_arrow" at bounding box center [383, 260] width 13 height 13
click at [394, 292] on button "Generate Gif double_arrow" at bounding box center [405, 301] width 94 height 22
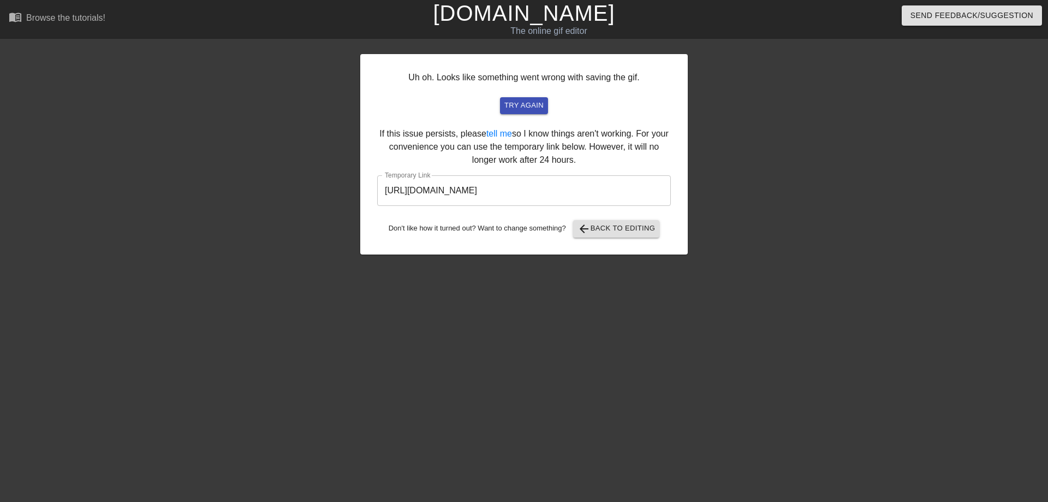
click at [618, 196] on input "[URL][DOMAIN_NAME]" at bounding box center [524, 190] width 294 height 31
drag, startPoint x: 616, startPoint y: 191, endPoint x: 383, endPoint y: 191, distance: 233.1
click at [383, 191] on input "[URL][DOMAIN_NAME]" at bounding box center [524, 190] width 294 height 31
